Goal: Task Accomplishment & Management: Manage account settings

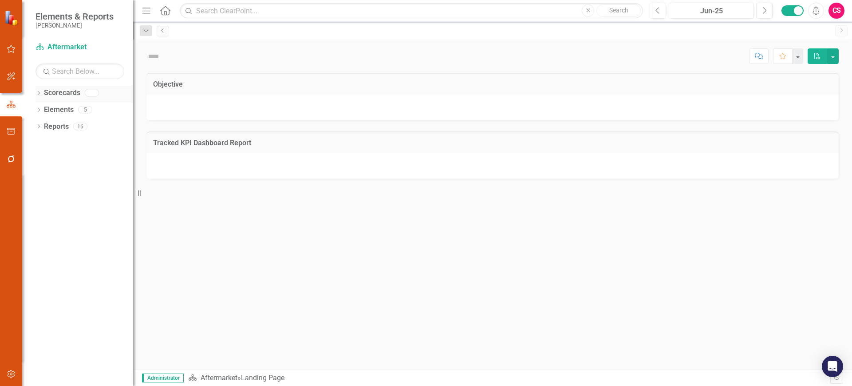
click at [40, 91] on icon "Dropdown" at bounding box center [39, 93] width 6 height 5
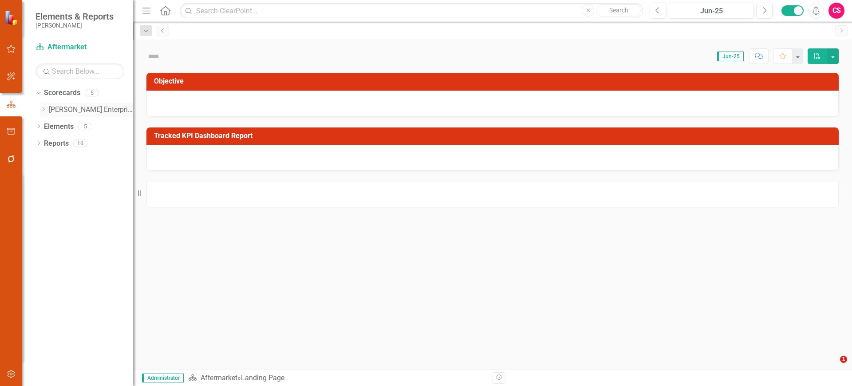
click at [62, 112] on link "[PERSON_NAME] Enterprise" at bounding box center [91, 110] width 84 height 10
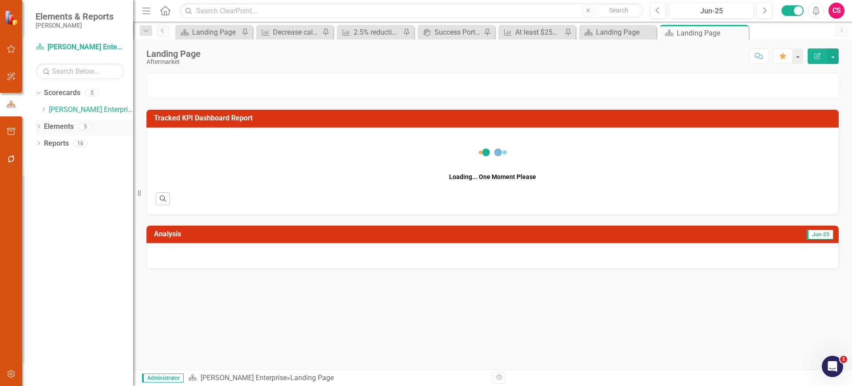
click at [61, 131] on div "Elements" at bounding box center [59, 126] width 30 height 15
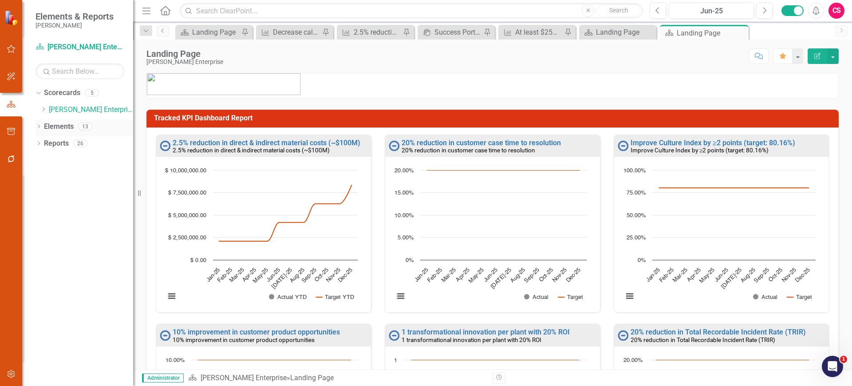
click at [56, 125] on link "Elements" at bounding box center [59, 127] width 30 height 10
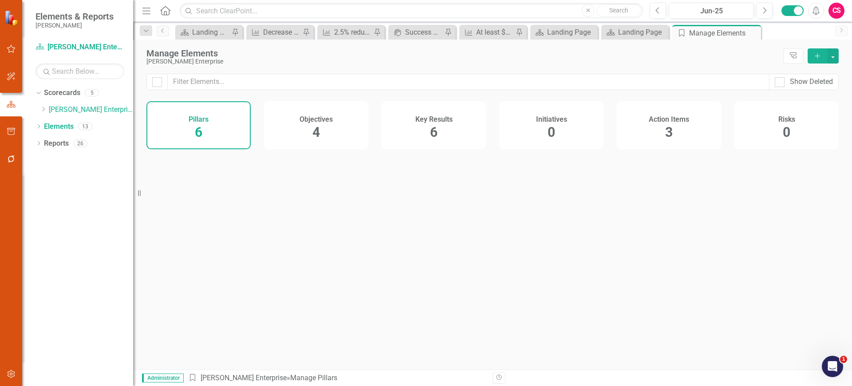
click at [415, 131] on div "Key Results 6" at bounding box center [434, 125] width 104 height 48
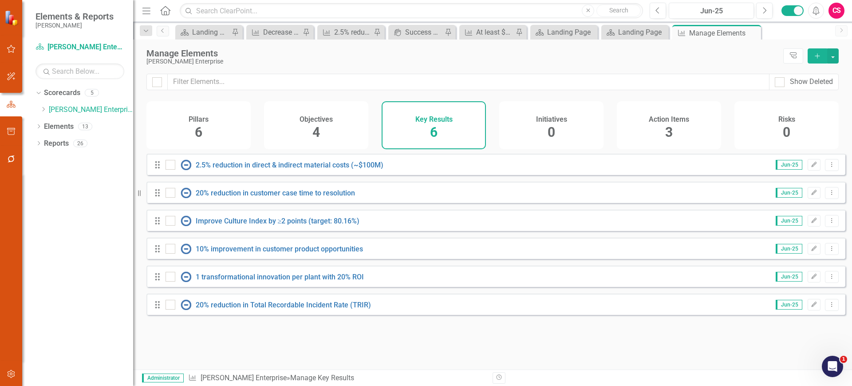
click at [162, 86] on div at bounding box center [156, 82] width 21 height 16
click at [161, 83] on div at bounding box center [157, 82] width 10 height 10
click at [158, 83] on input "checkbox" at bounding box center [155, 80] width 6 height 6
checkbox input "true"
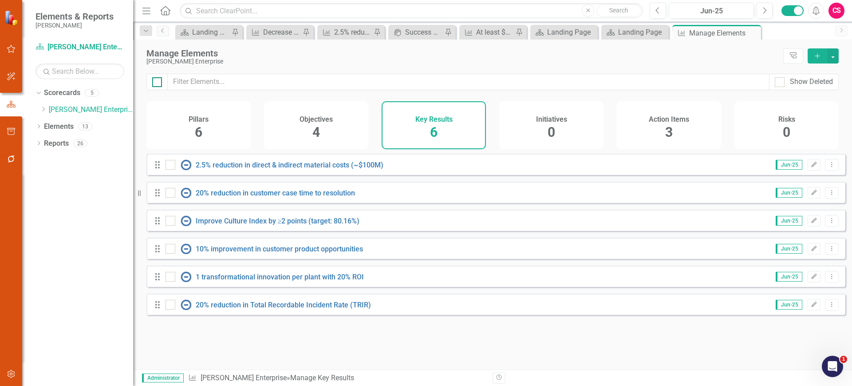
checkbox input "true"
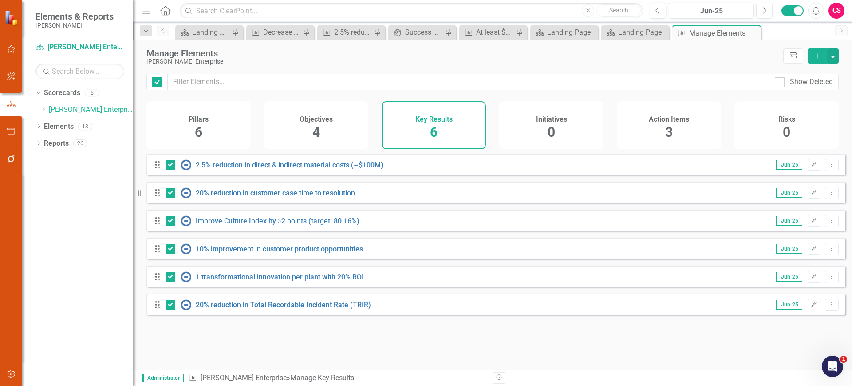
click at [839, 60] on div "Manage Elements [PERSON_NAME] Enterprise Tree Explorer Add" at bounding box center [492, 56] width 719 height 34
click at [836, 60] on button "button" at bounding box center [833, 55] width 12 height 15
click at [798, 106] on link "Edit Multiple Edit Multiple" at bounding box center [803, 105] width 70 height 16
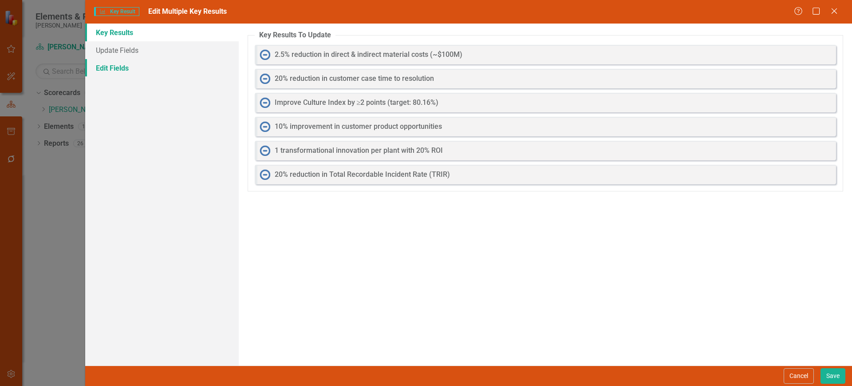
click at [193, 74] on link "Edit Fields" at bounding box center [162, 68] width 154 height 18
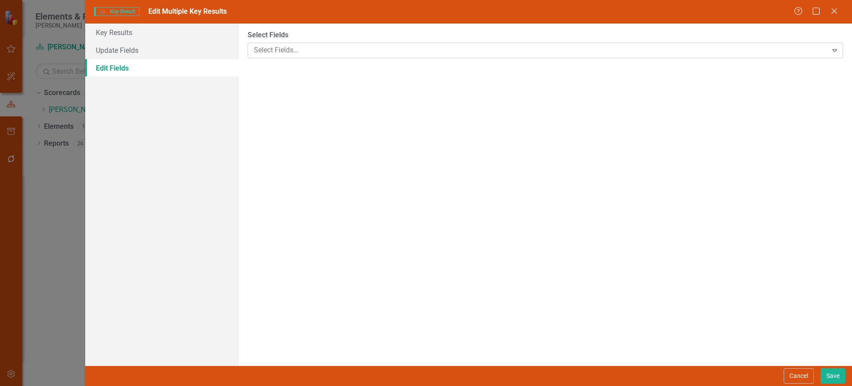
click at [299, 51] on div at bounding box center [538, 50] width 577 height 12
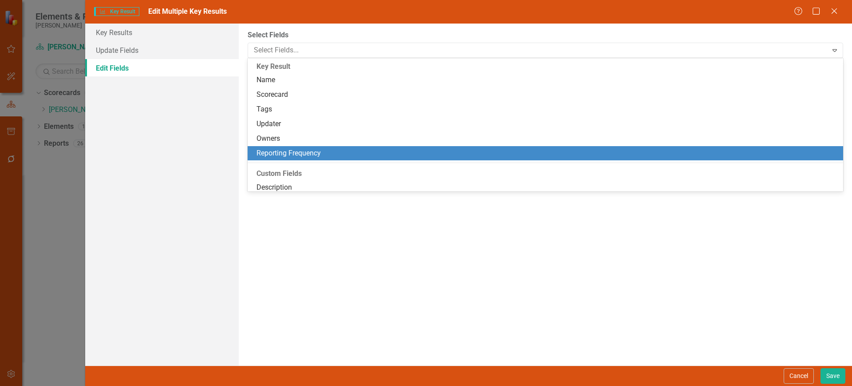
click at [287, 153] on div "Reporting Frequency" at bounding box center [547, 153] width 581 height 10
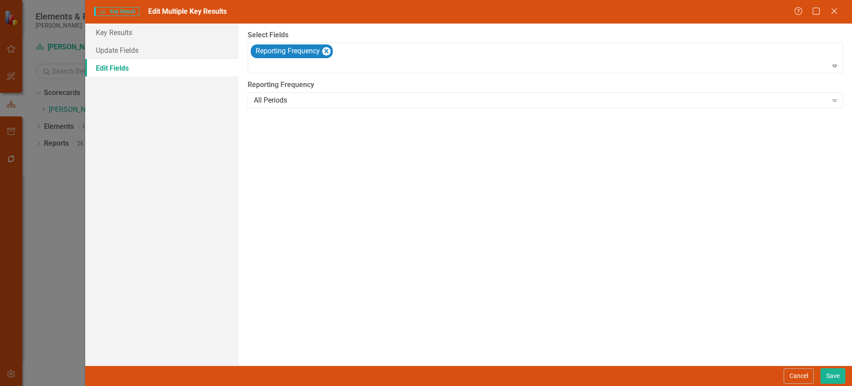
click at [298, 98] on div "All Periods" at bounding box center [541, 100] width 574 height 10
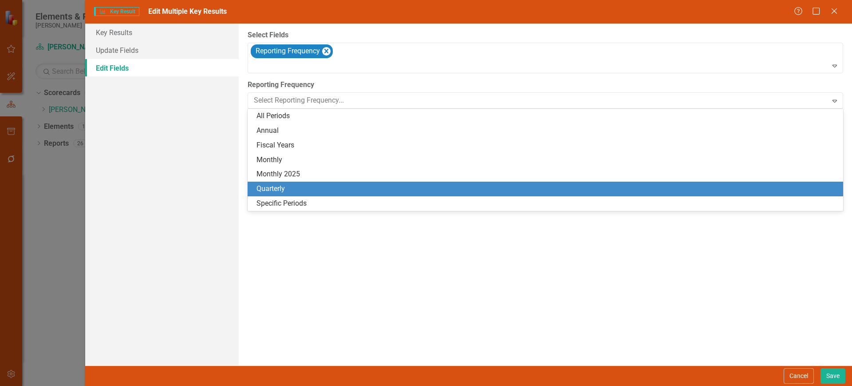
click at [289, 184] on div "Quarterly" at bounding box center [547, 189] width 581 height 10
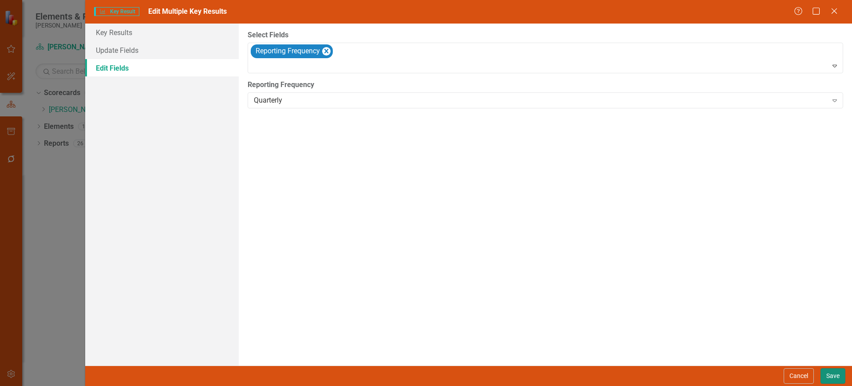
click at [832, 378] on button "Save" at bounding box center [833, 376] width 25 height 16
click at [45, 112] on div "Dropdown" at bounding box center [43, 110] width 7 height 8
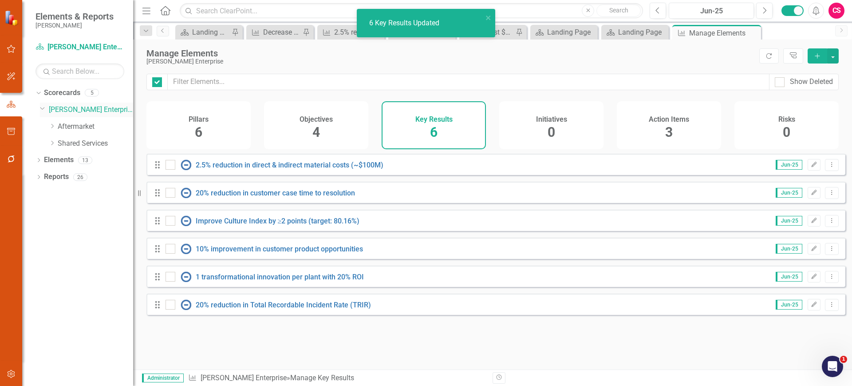
checkbox input "false"
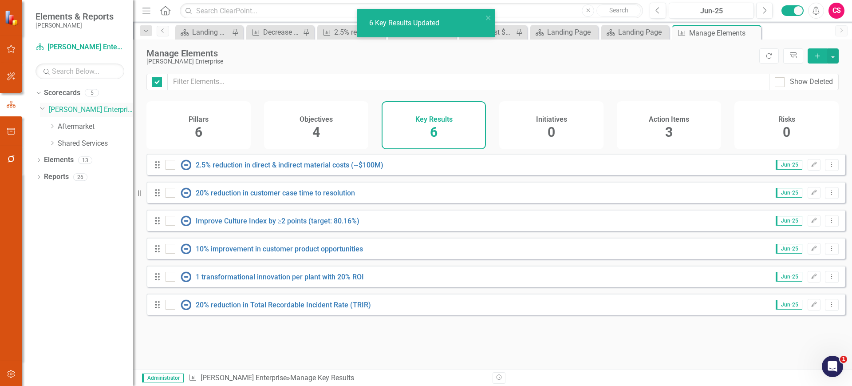
checkbox input "false"
click at [64, 125] on link "Aftermarket" at bounding box center [95, 127] width 75 height 10
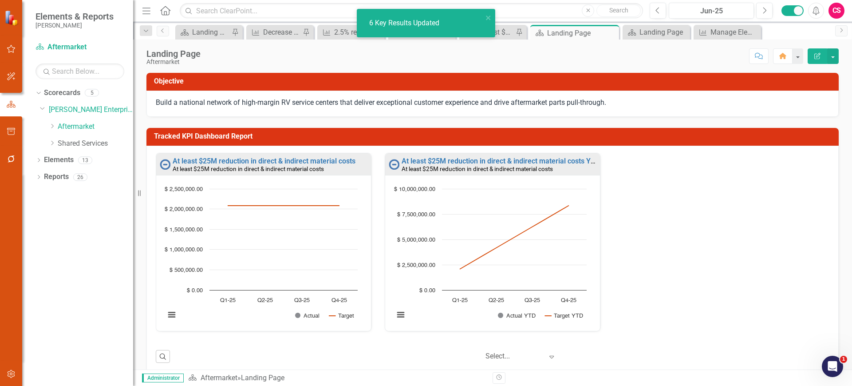
click at [234, 157] on div "At least $25M reduction in direct & indirect material costs At least $25M reduc…" at bounding box center [263, 164] width 215 height 22
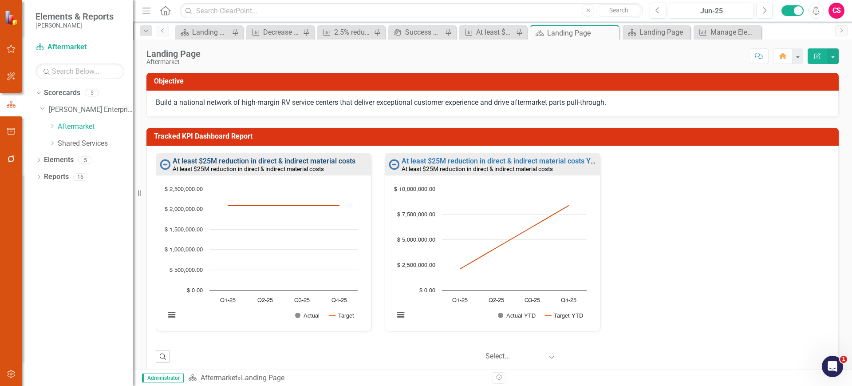
click at [289, 160] on link "At least $25M reduction in direct & indirect material costs" at bounding box center [264, 161] width 183 height 8
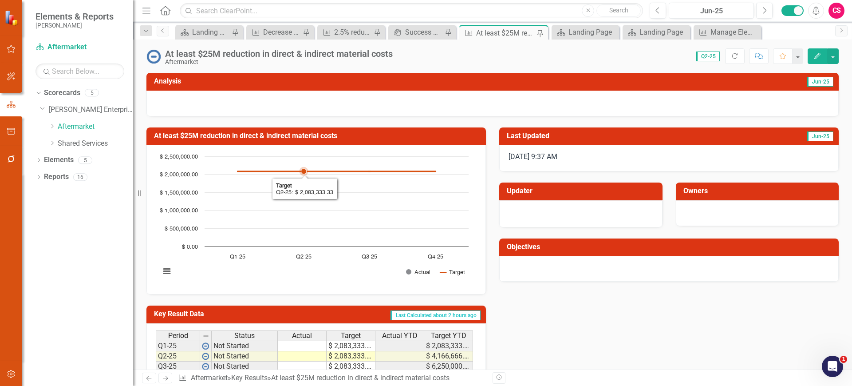
scroll to position [72, 0]
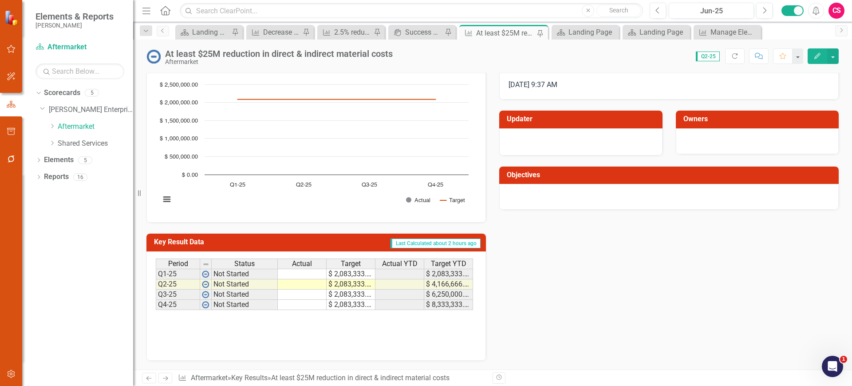
click at [344, 270] on div "Period Status Actual Target Actual YTD Target YTD" at bounding box center [314, 264] width 317 height 12
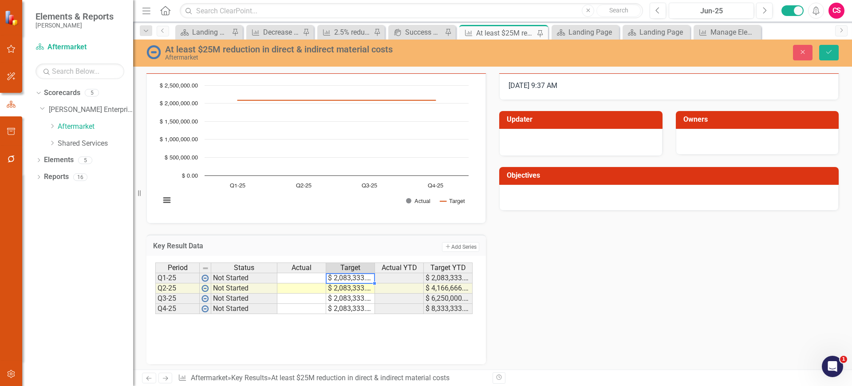
click at [345, 277] on td "$ 2,083,333.33" at bounding box center [350, 277] width 49 height 11
paste textarea "6250000"
click at [356, 277] on td "$ 6,250,000.00" at bounding box center [350, 277] width 49 height 11
drag, startPoint x: 374, startPoint y: 284, endPoint x: 371, endPoint y: 308, distance: 23.7
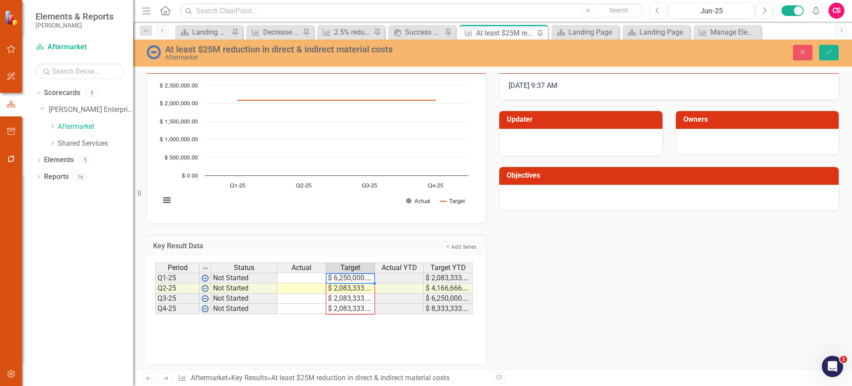
click at [155, 308] on div "Period Status Actual Target Actual YTD Target YTD Q1-25 Not Started $ 6,250,000…" at bounding box center [155, 287] width 0 height 51
type textarea "6250000"
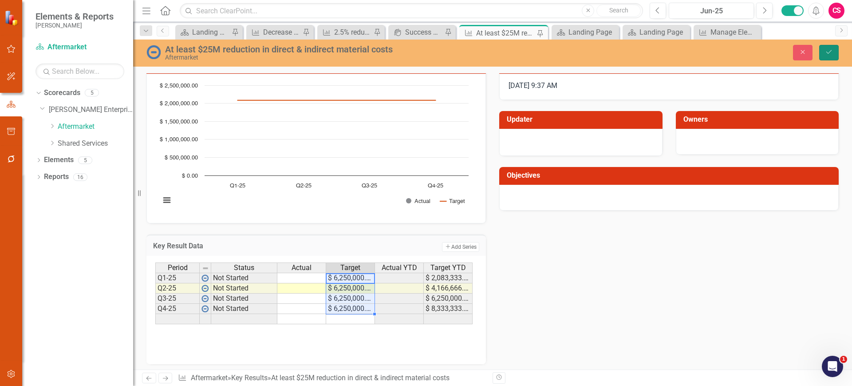
click at [835, 50] on button "Save" at bounding box center [829, 53] width 20 height 16
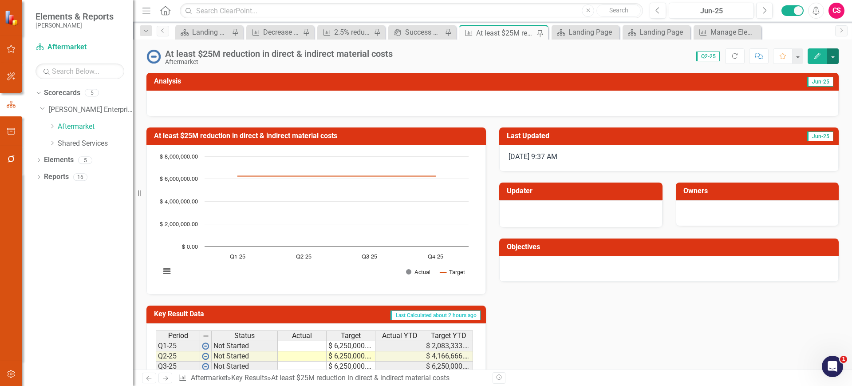
click at [834, 58] on button "button" at bounding box center [833, 56] width 12 height 16
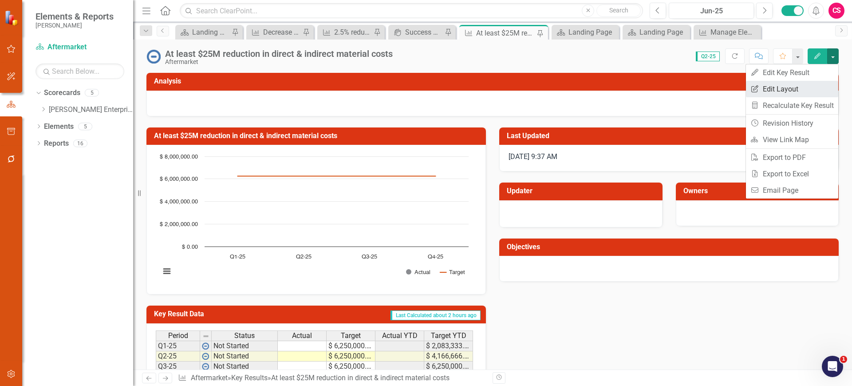
scroll to position [0, 0]
click at [784, 90] on link "Edit Report Edit Layout" at bounding box center [792, 89] width 92 height 16
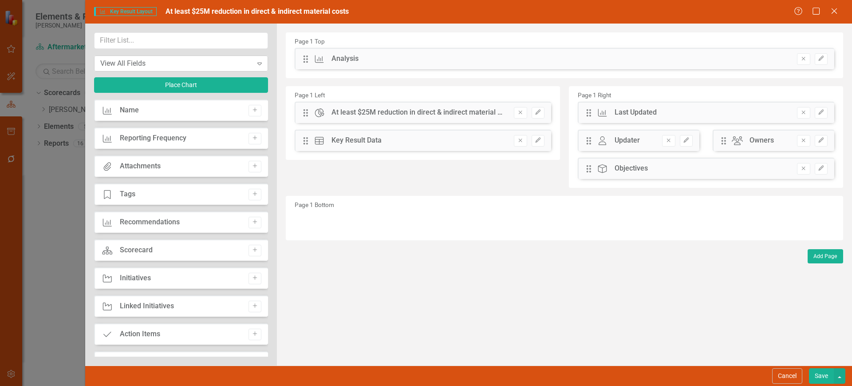
click at [177, 56] on div "View All Fields Expand" at bounding box center [181, 63] width 174 height 16
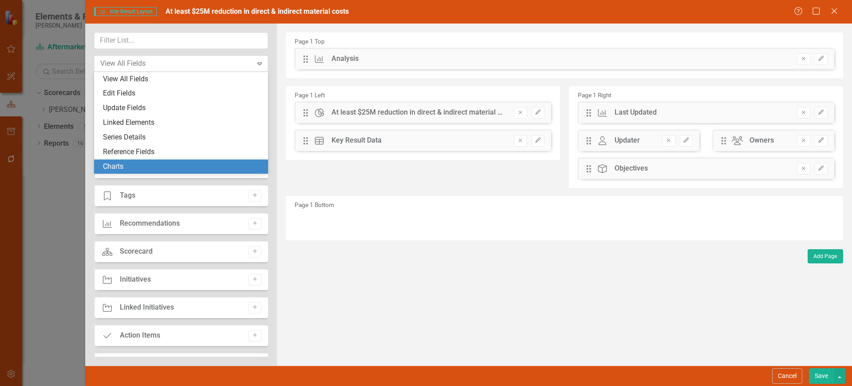
click at [147, 160] on div "Charts" at bounding box center [181, 166] width 174 height 15
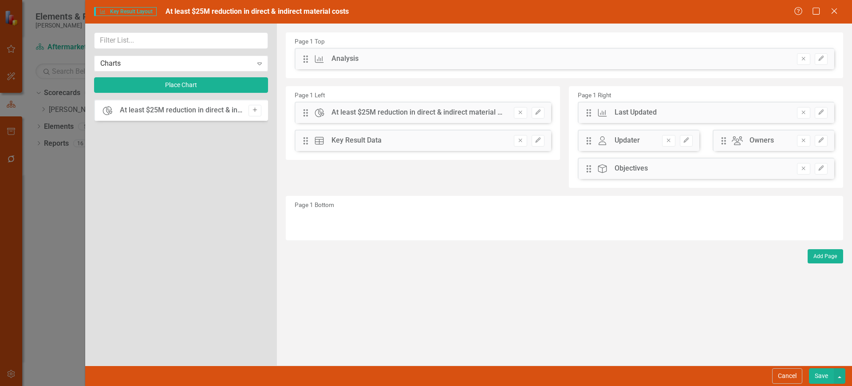
click at [257, 111] on icon "Add" at bounding box center [255, 109] width 7 height 5
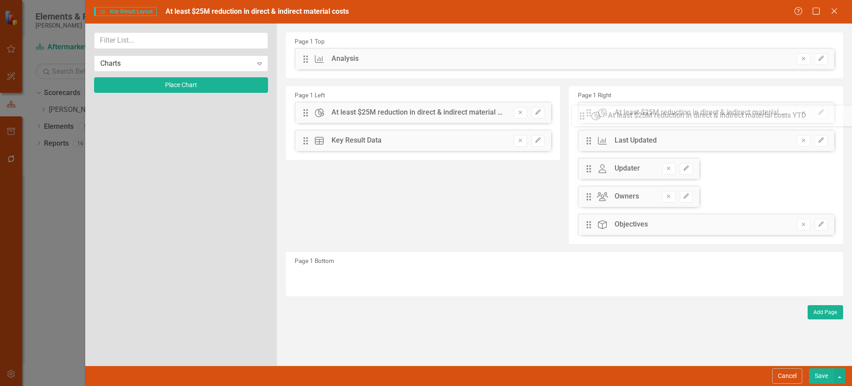
drag, startPoint x: 305, startPoint y: 59, endPoint x: 588, endPoint y: 115, distance: 288.8
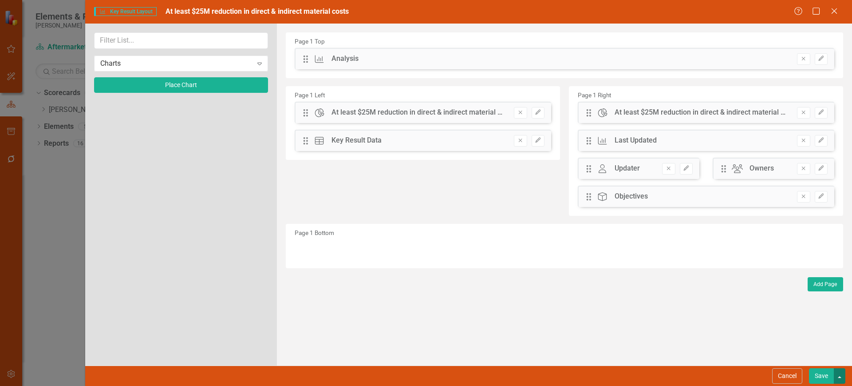
click at [841, 378] on button "button" at bounding box center [840, 376] width 12 height 16
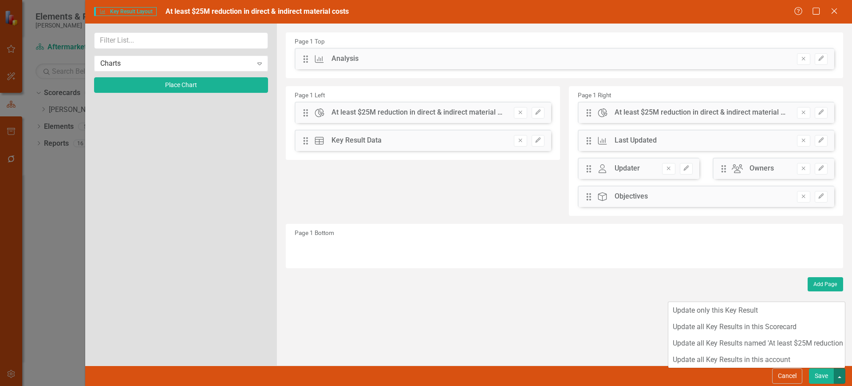
click at [821, 379] on button "Save" at bounding box center [821, 376] width 25 height 16
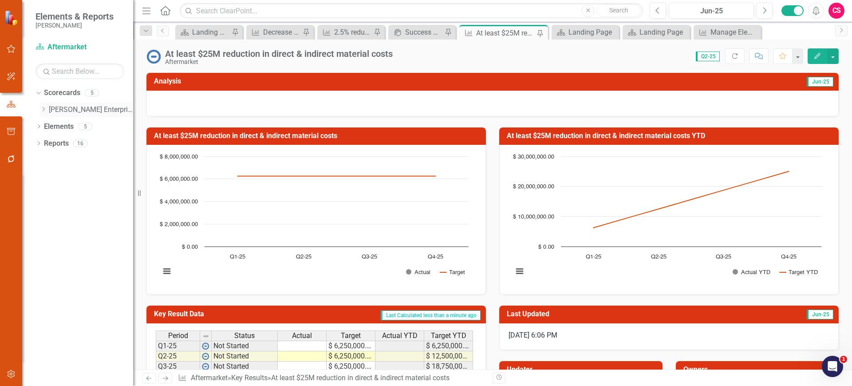
click at [44, 108] on icon "Dropdown" at bounding box center [43, 109] width 7 height 5
click at [65, 145] on link "Shared Services" at bounding box center [95, 143] width 75 height 10
